Goal: Information Seeking & Learning: Learn about a topic

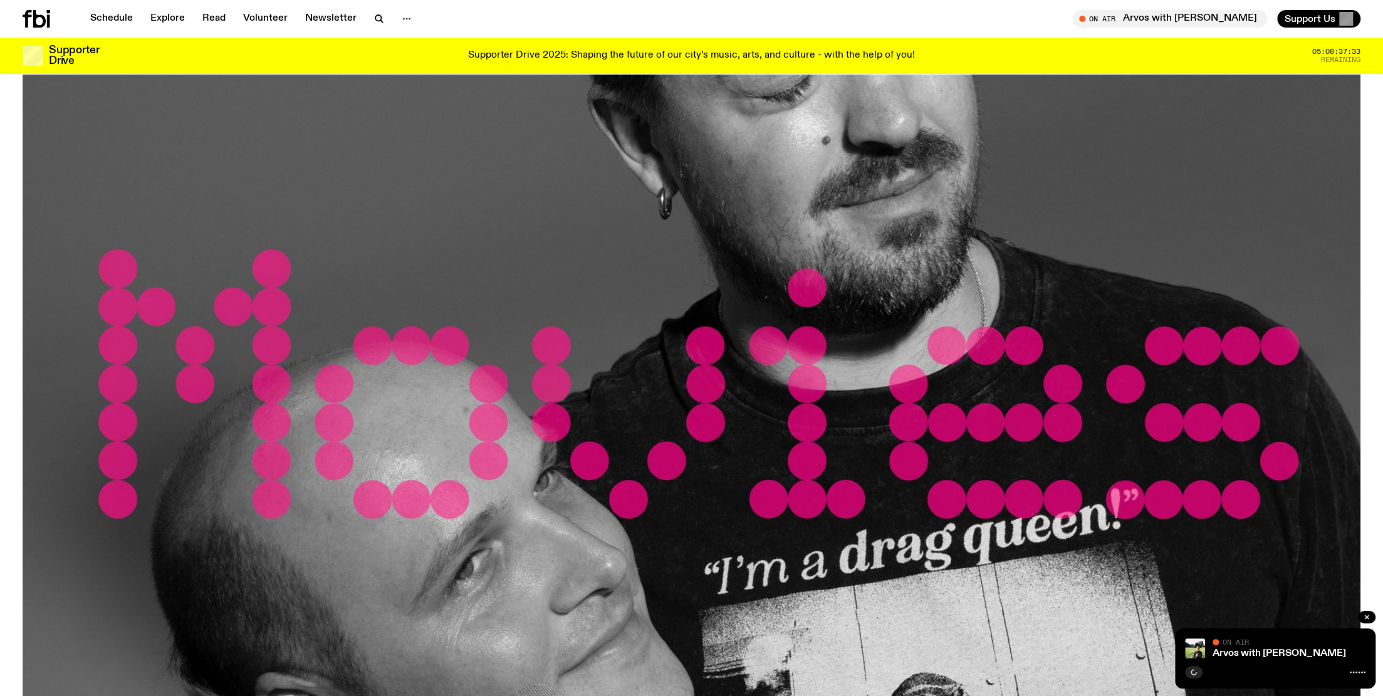
scroll to position [645, 0]
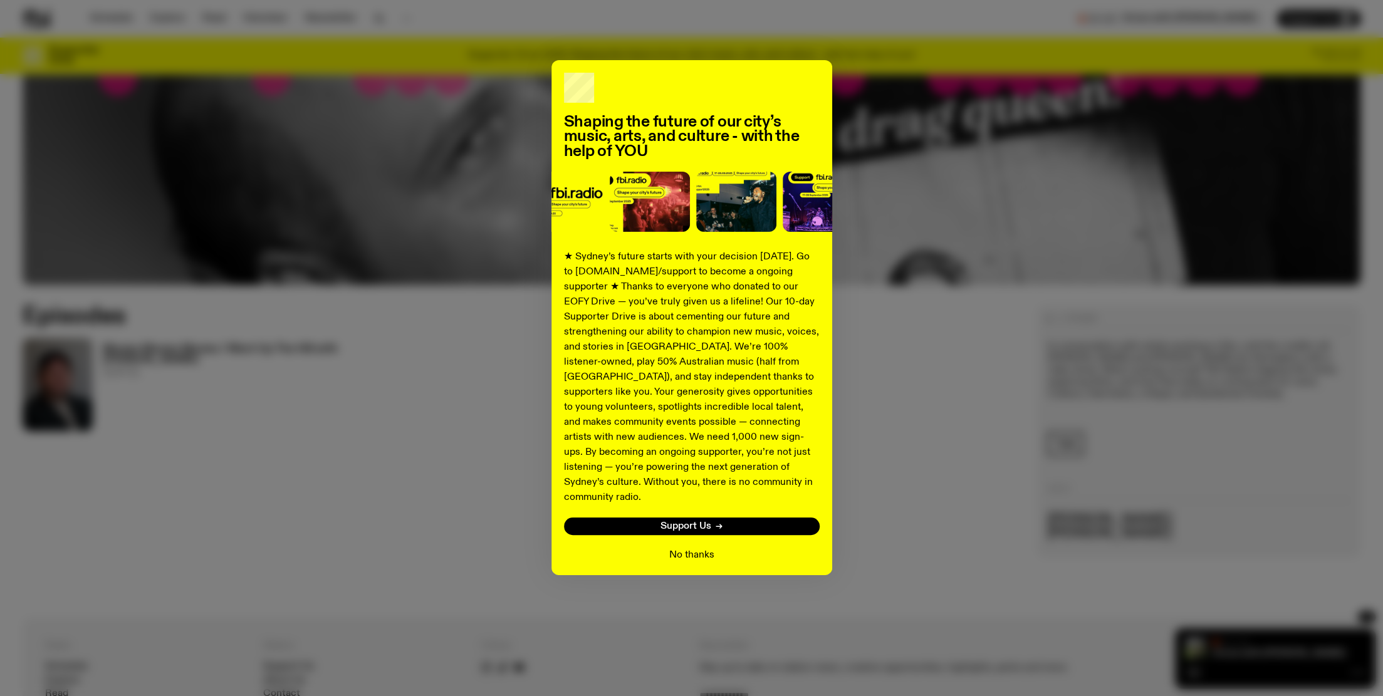
click at [699, 548] on button "No thanks" at bounding box center [691, 555] width 45 height 15
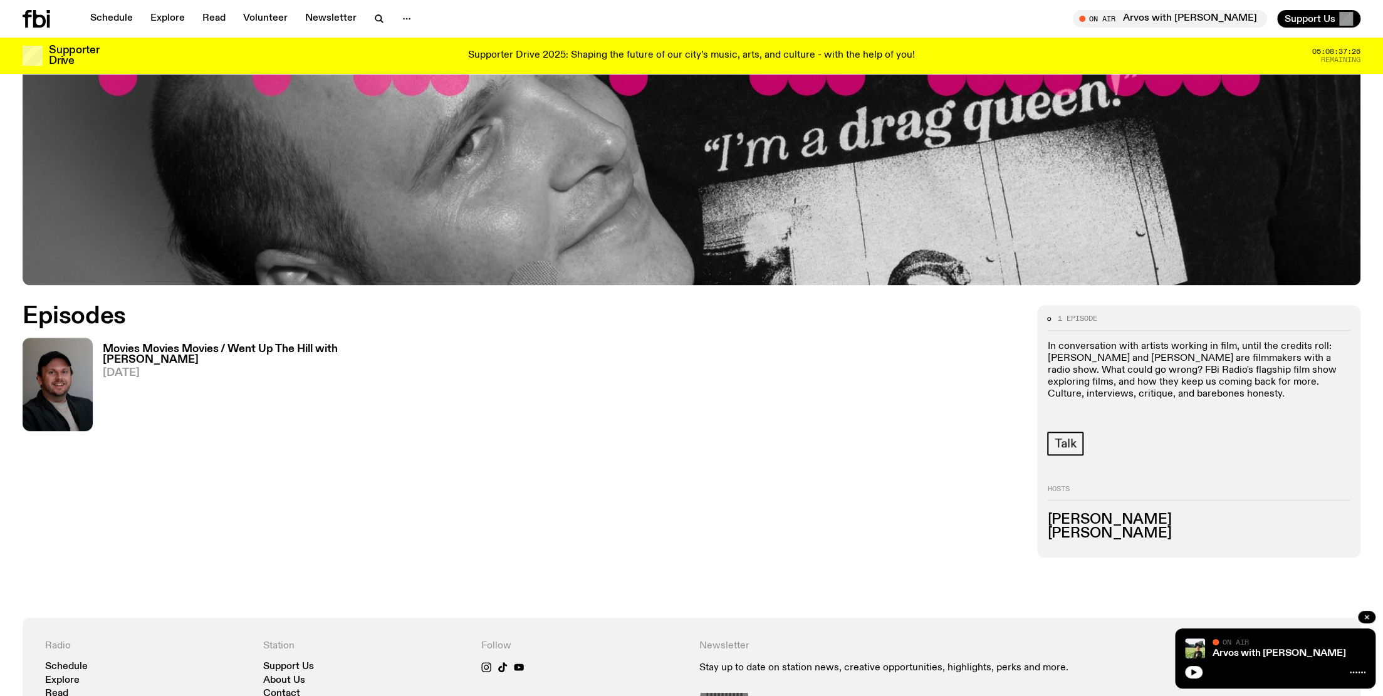
click at [145, 348] on h3 "Movies Movies Movies / Went Up The Hill with [PERSON_NAME]" at bounding box center [224, 354] width 243 height 21
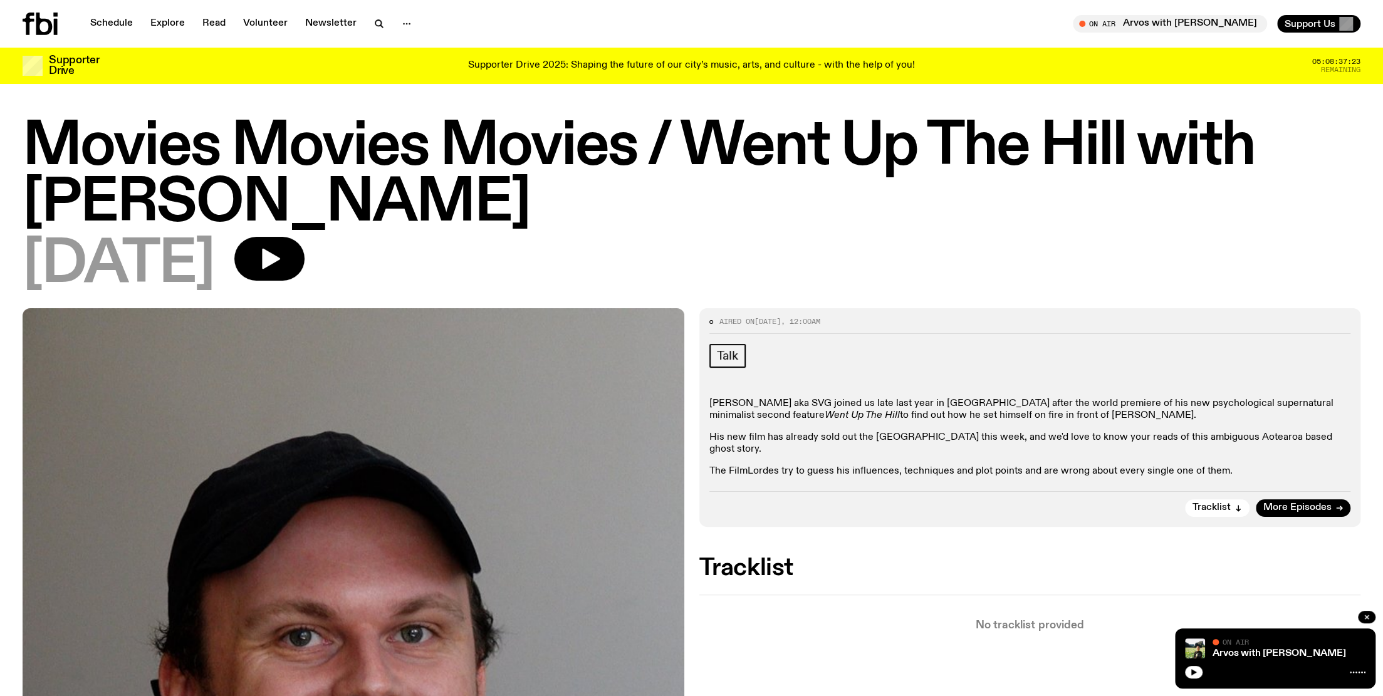
drag, startPoint x: 618, startPoint y: 207, endPoint x: 74, endPoint y: 170, distance: 545.2
click at [19, 208] on div "Movies Movies Movies / Went Up The Hill with Samuel Van Grinsven 04.06.25" at bounding box center [691, 213] width 1383 height 189
copy h1 "Samuel Van Grinsven"
click at [916, 218] on h1 "Movies Movies Movies / Went Up The Hill with Samuel Van Grinsven" at bounding box center [692, 175] width 1338 height 113
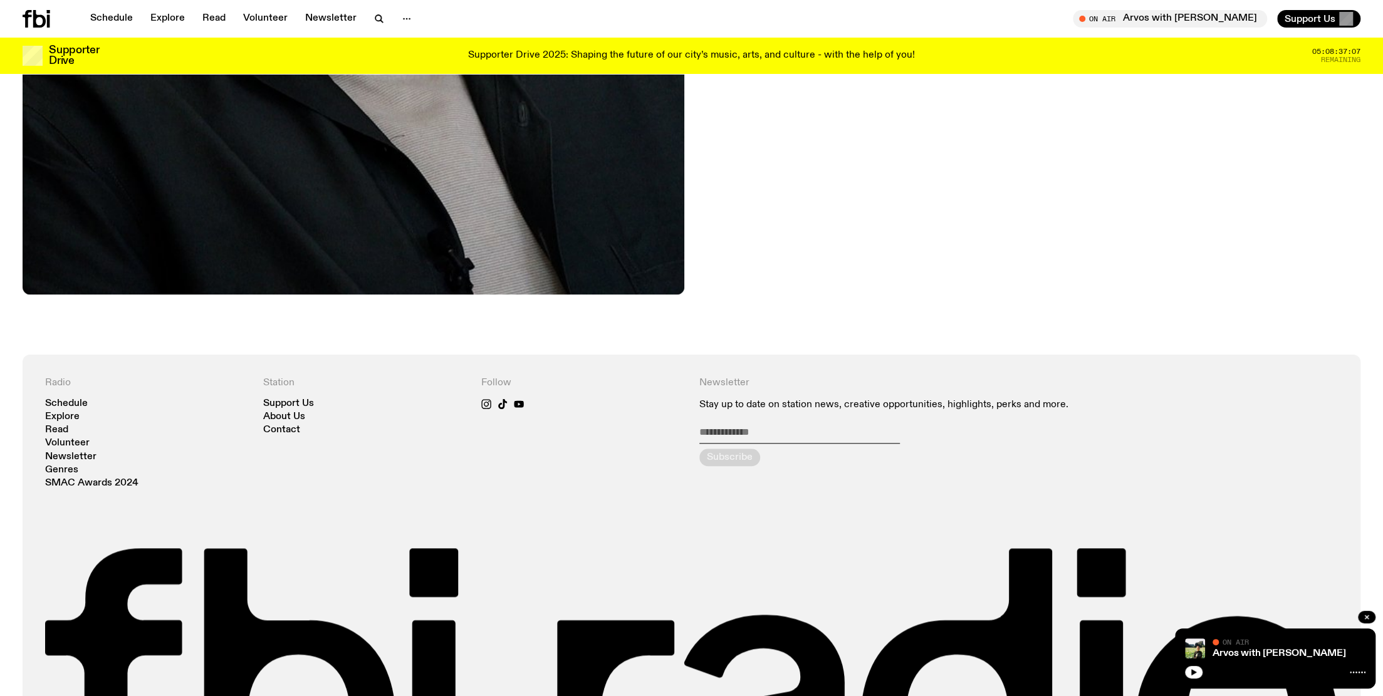
scroll to position [1080, 0]
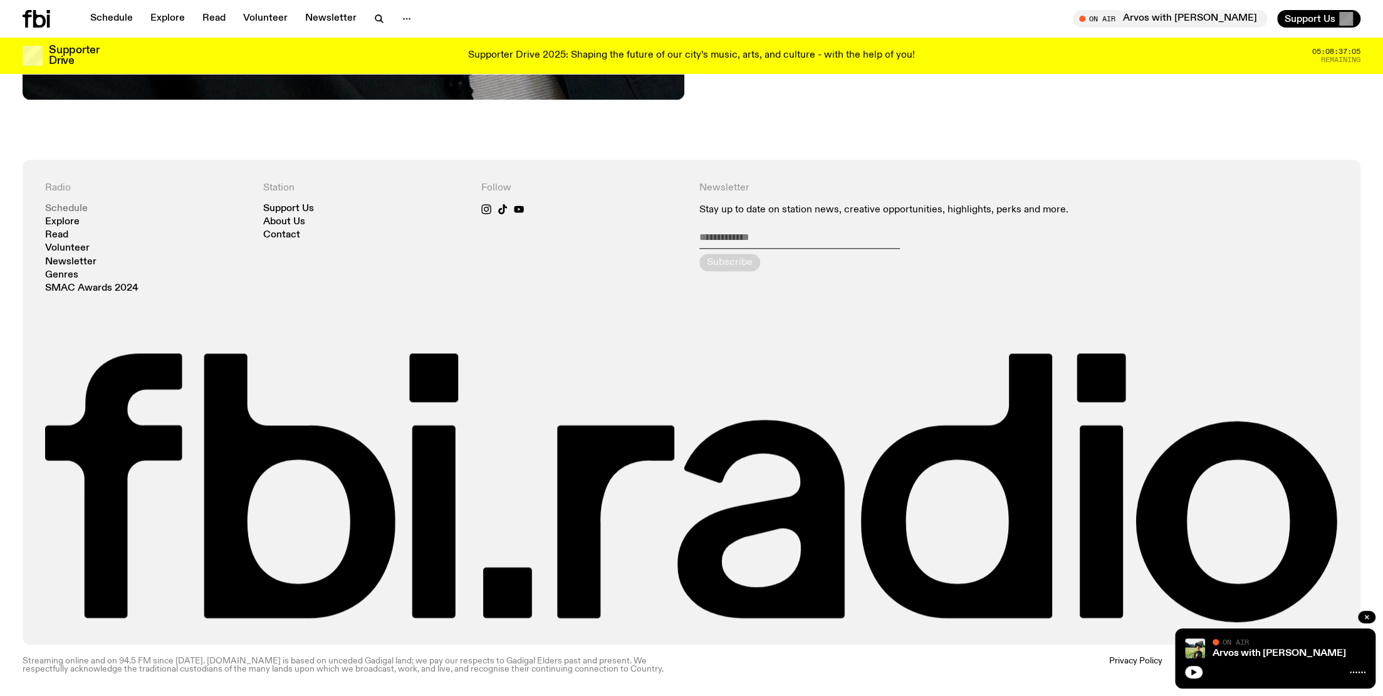
click at [65, 206] on link "Schedule" at bounding box center [66, 208] width 43 height 9
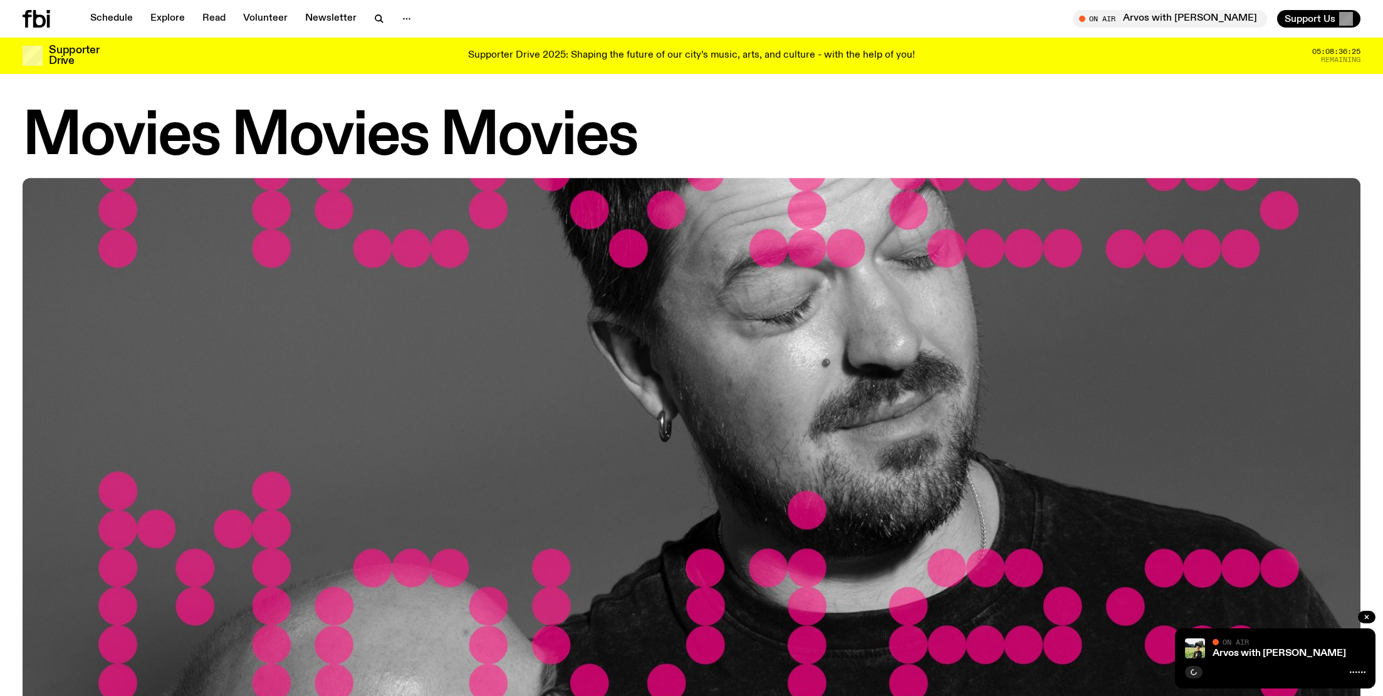
scroll to position [873, 0]
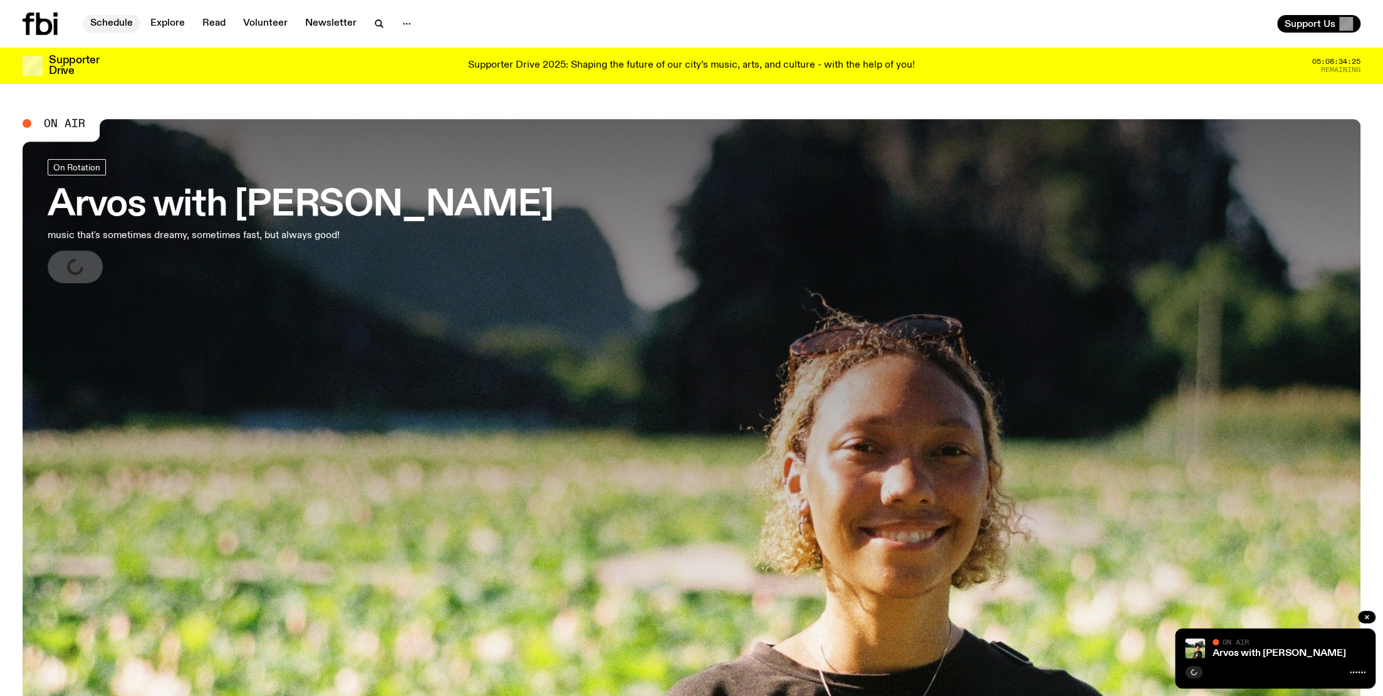
click at [121, 26] on link "Schedule" at bounding box center [112, 24] width 58 height 18
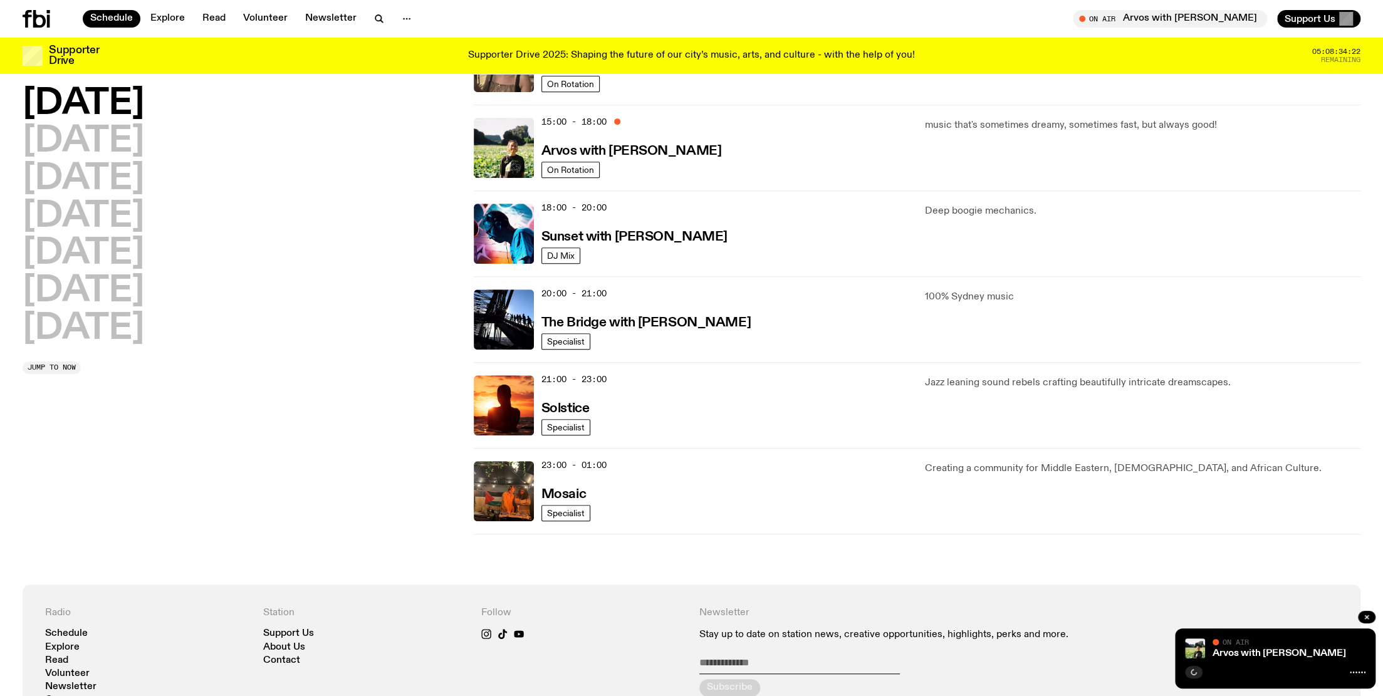
scroll to position [435, 0]
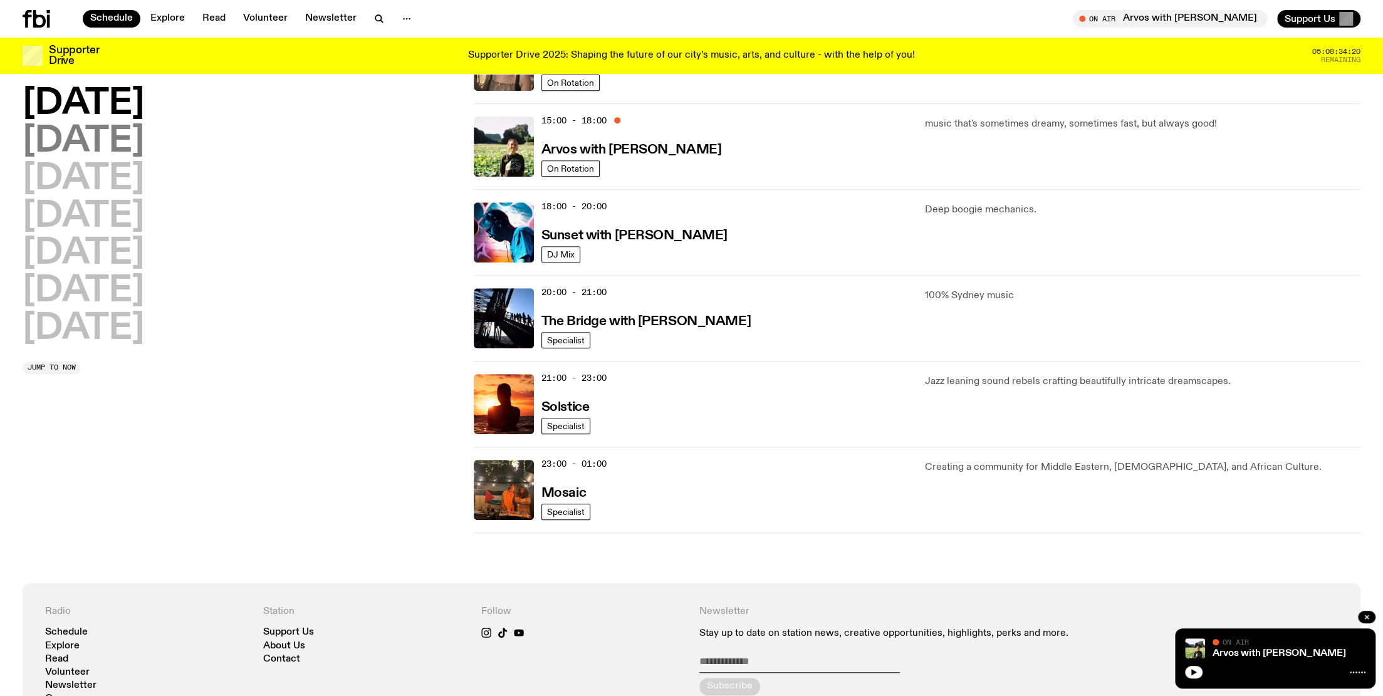
click at [130, 142] on h2 "[DATE]" at bounding box center [84, 141] width 122 height 35
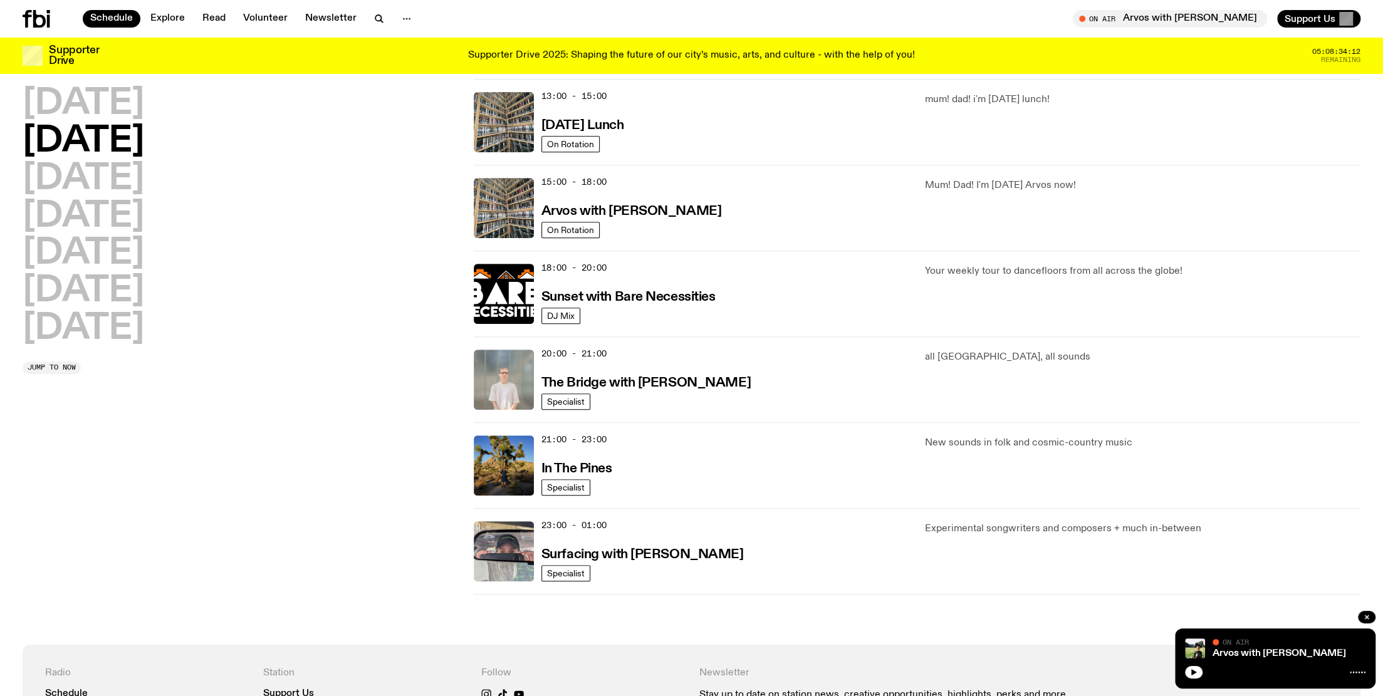
scroll to position [375, 0]
click at [90, 186] on h2 "[DATE]" at bounding box center [84, 179] width 122 height 35
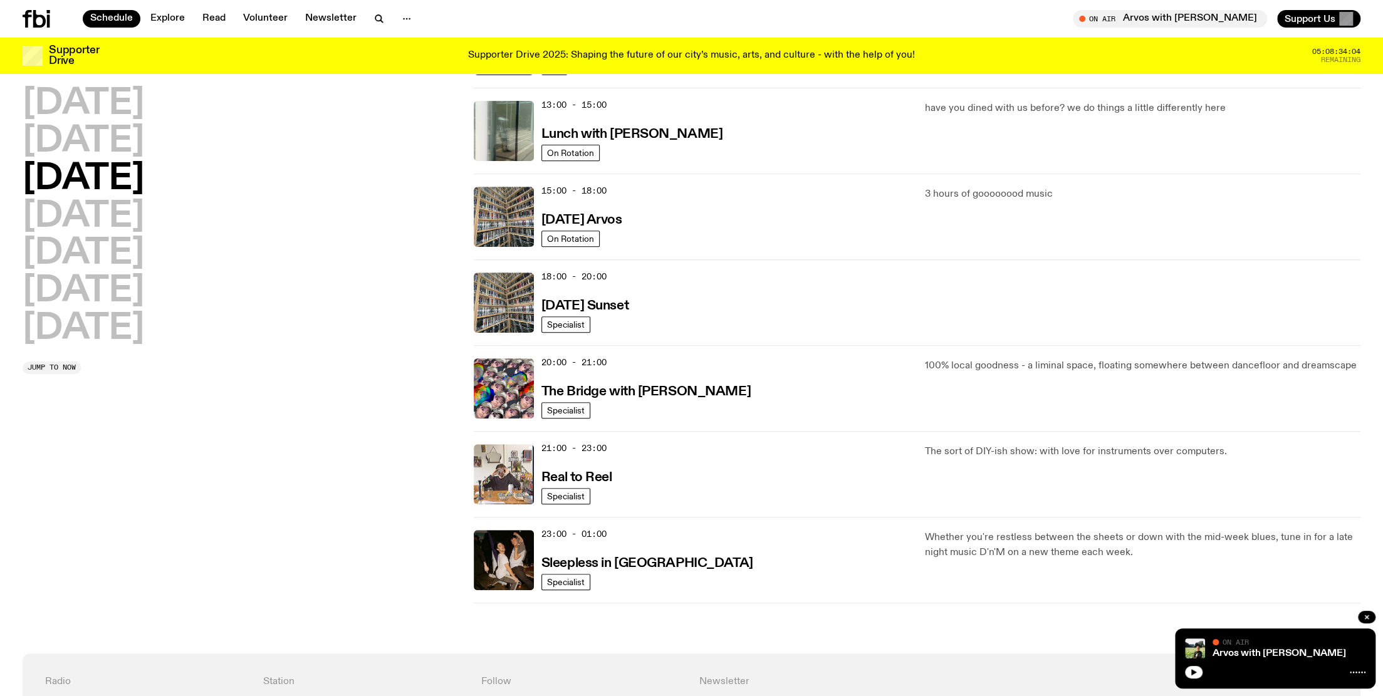
scroll to position [442, 0]
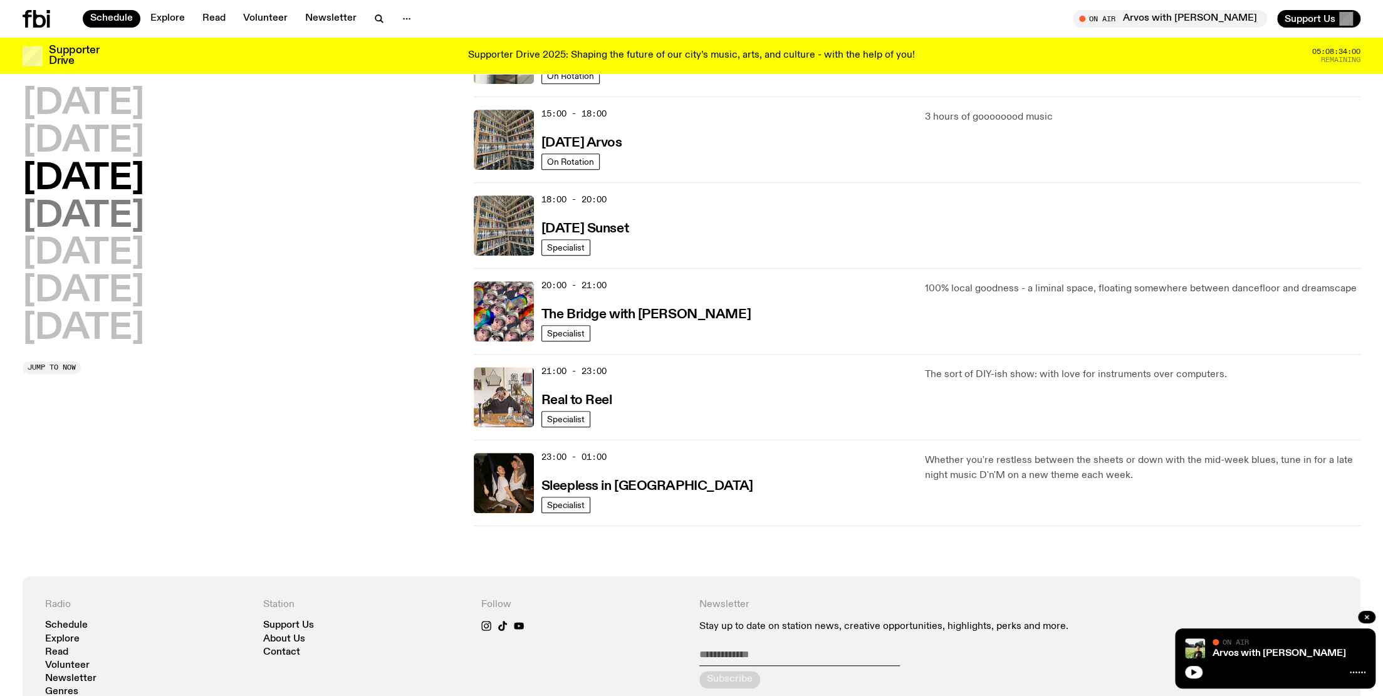
click at [111, 217] on h2 "[DATE]" at bounding box center [84, 216] width 122 height 35
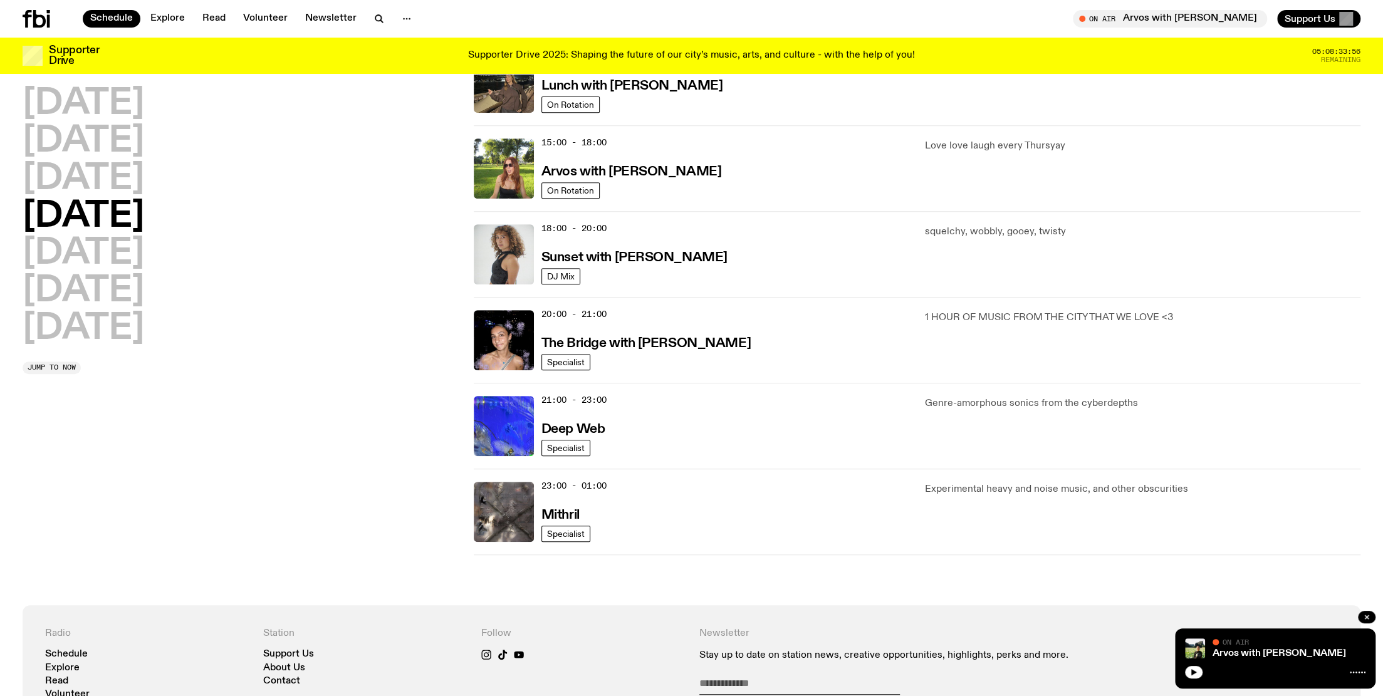
scroll to position [439, 0]
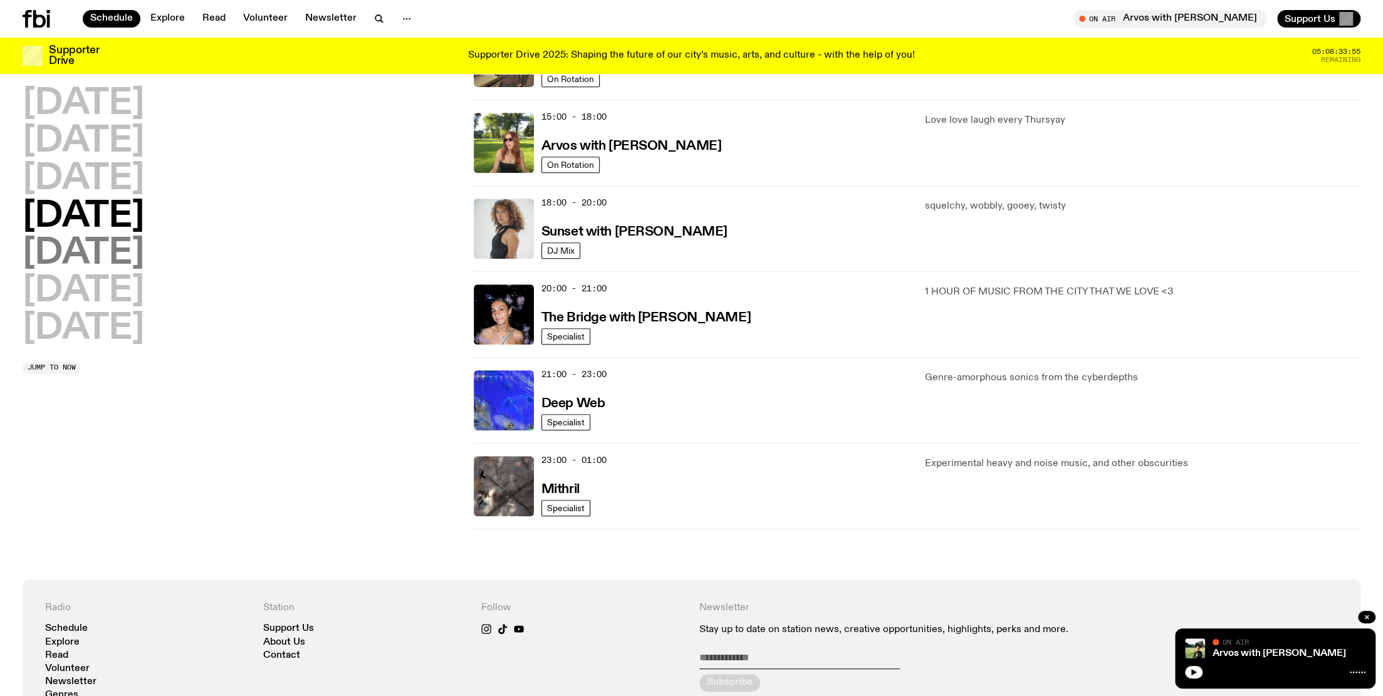
click at [103, 264] on h2 "[DATE]" at bounding box center [84, 253] width 122 height 35
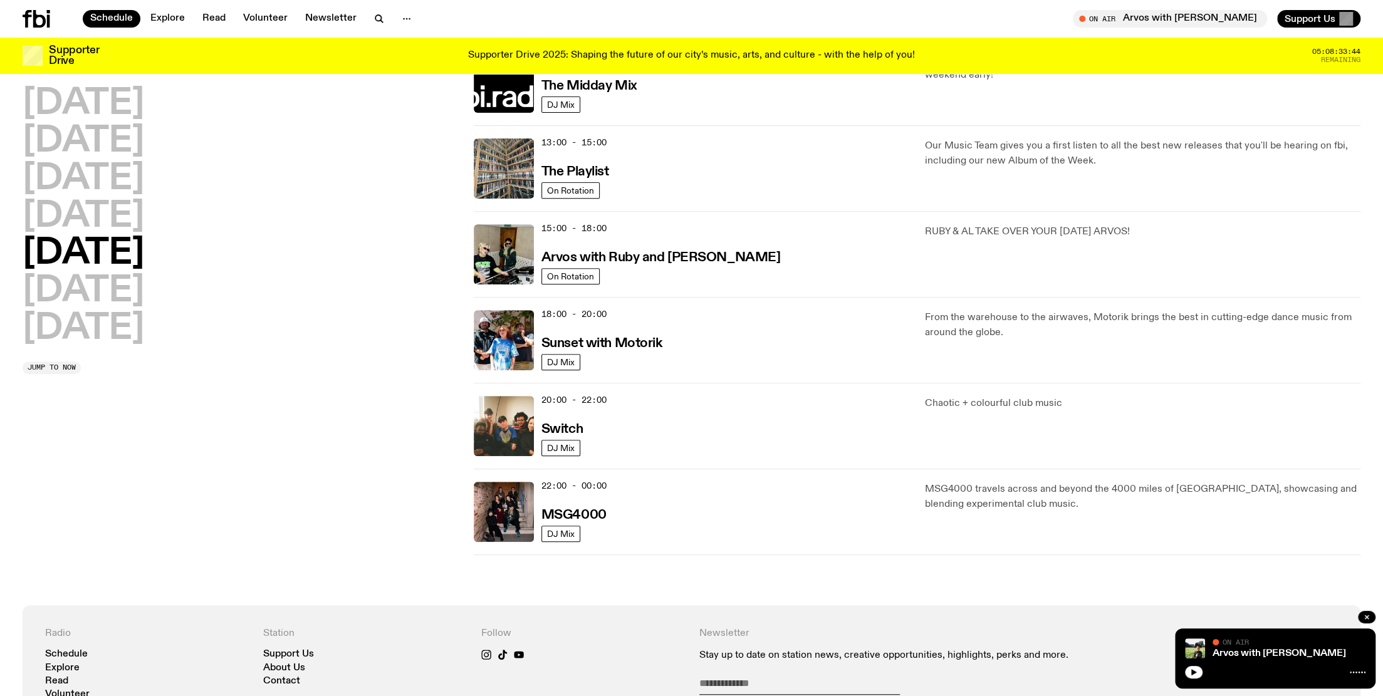
scroll to position [330, 0]
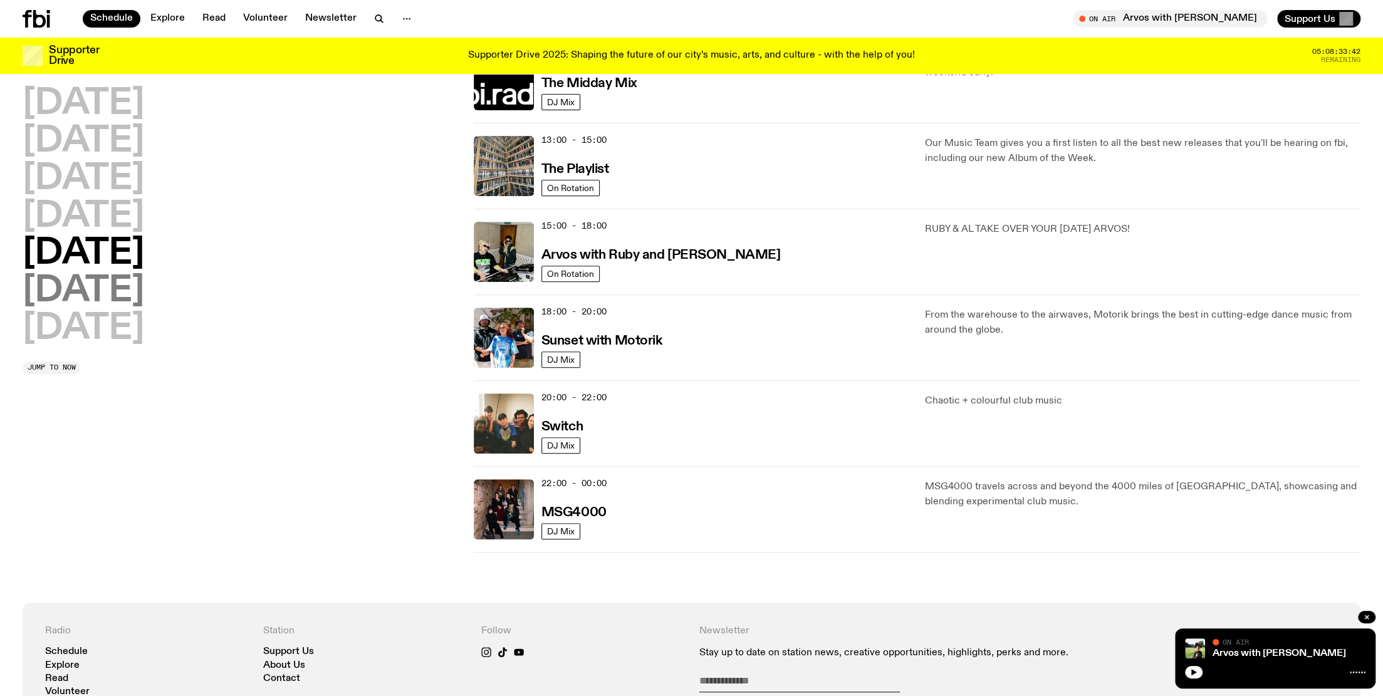
click at [100, 293] on h2 "[DATE]" at bounding box center [84, 291] width 122 height 35
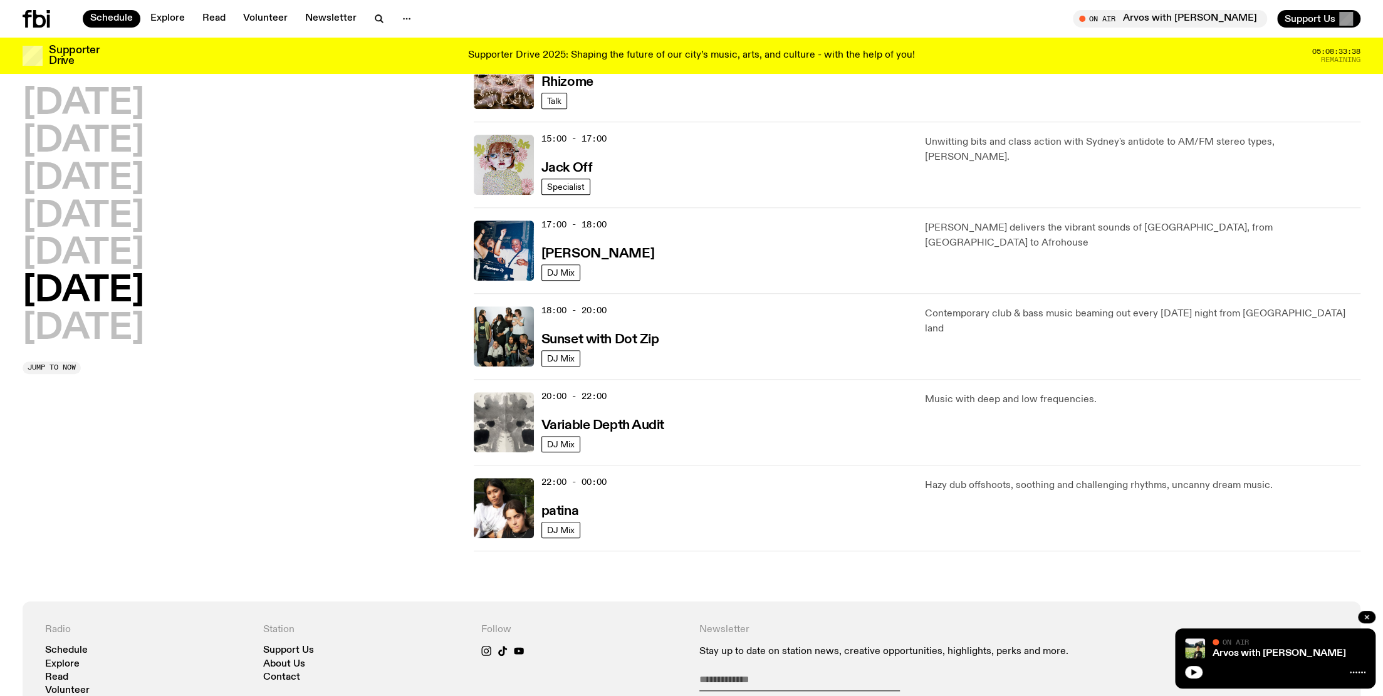
scroll to position [608, 0]
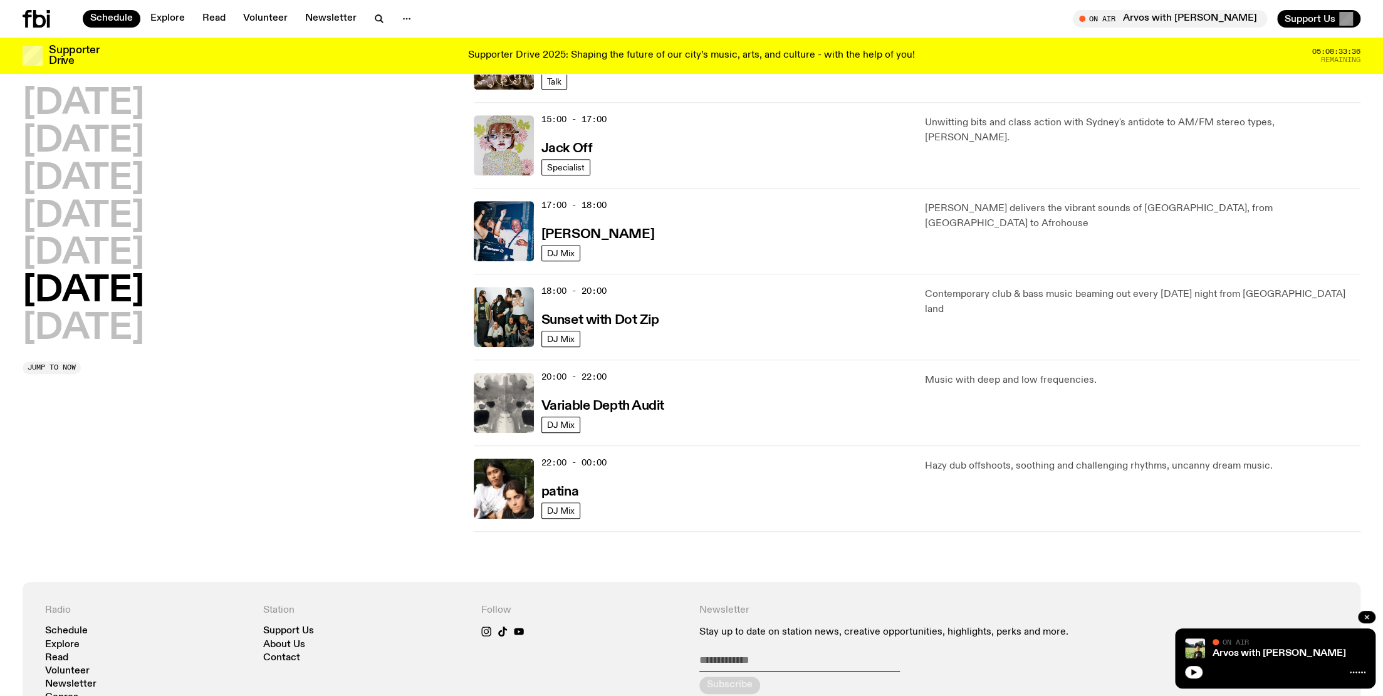
drag, startPoint x: 113, startPoint y: 333, endPoint x: 211, endPoint y: 311, distance: 100.1
click at [113, 333] on h2 "[DATE]" at bounding box center [84, 328] width 122 height 35
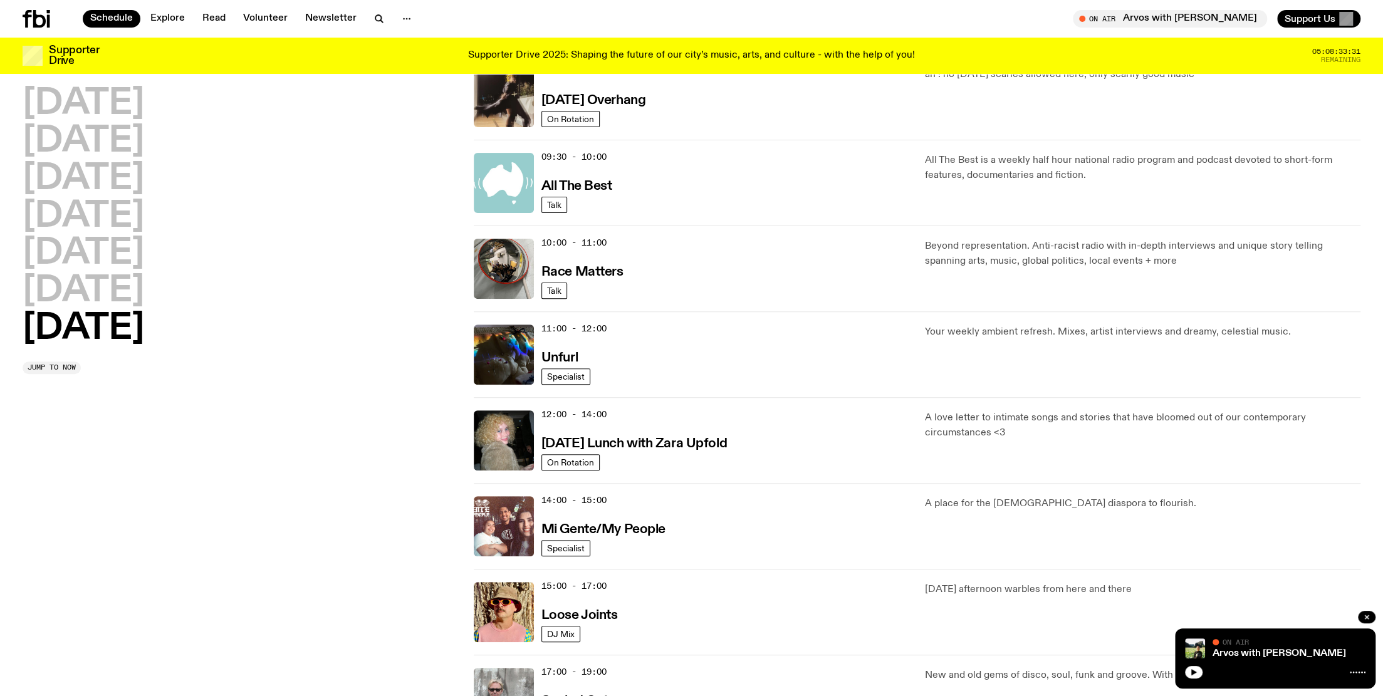
scroll to position [0, 0]
